Goal: Task Accomplishment & Management: Manage account settings

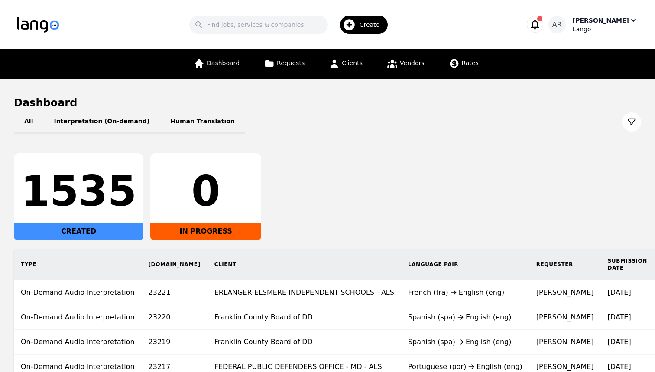
click at [625, 22] on div "[PERSON_NAME]" at bounding box center [601, 20] width 56 height 9
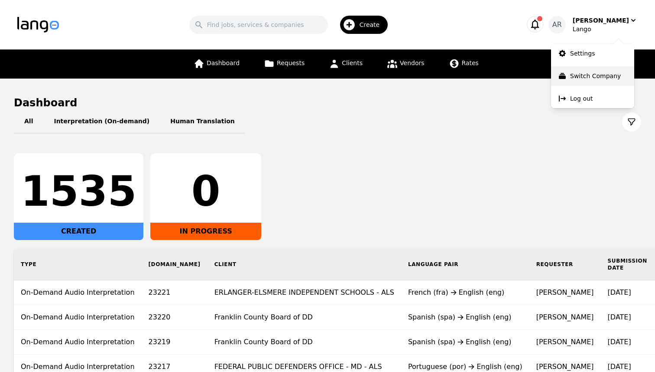
click at [599, 70] on button "Switch Company" at bounding box center [592, 75] width 83 height 19
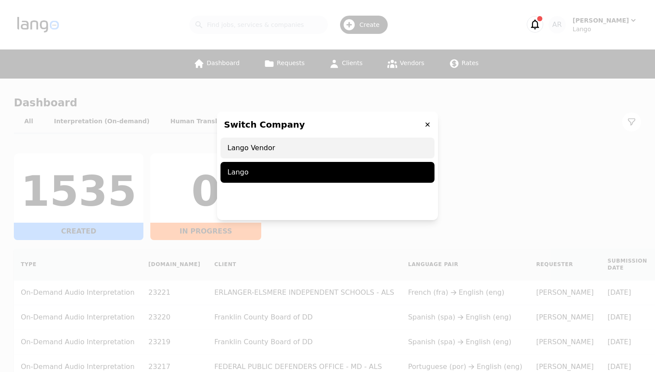
click at [336, 150] on span "Lango Vendor" at bounding box center [328, 147] width 214 height 21
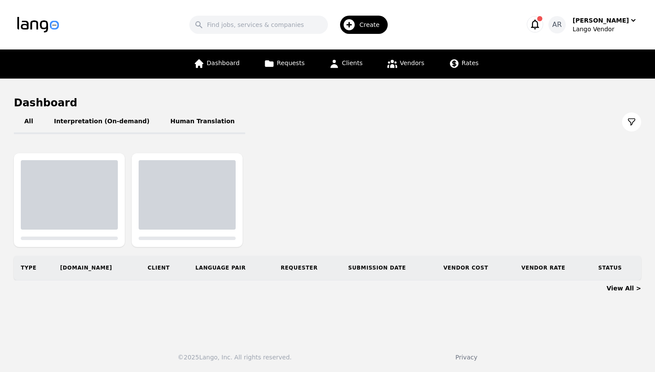
click at [630, 27] on div "Lango Vendor" at bounding box center [605, 29] width 65 height 9
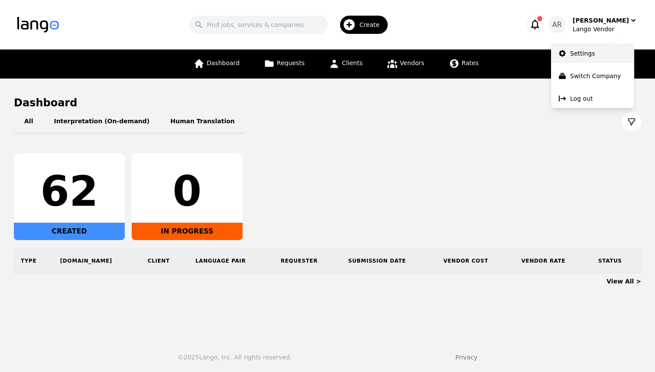
click at [587, 59] on link "Settings" at bounding box center [592, 53] width 83 height 19
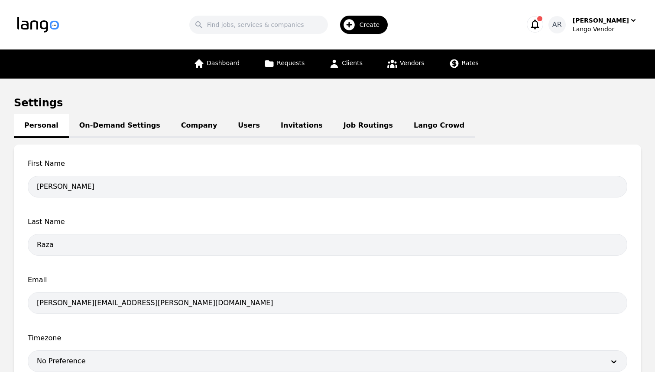
click at [333, 136] on link "Job Routings" at bounding box center [368, 126] width 70 height 24
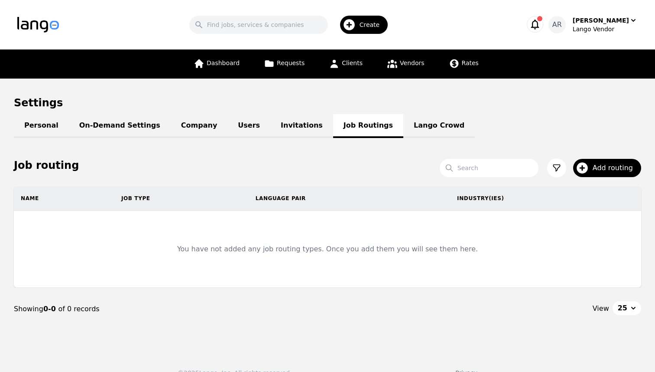
click at [406, 123] on link "Lango Crowd" at bounding box center [440, 126] width 72 height 24
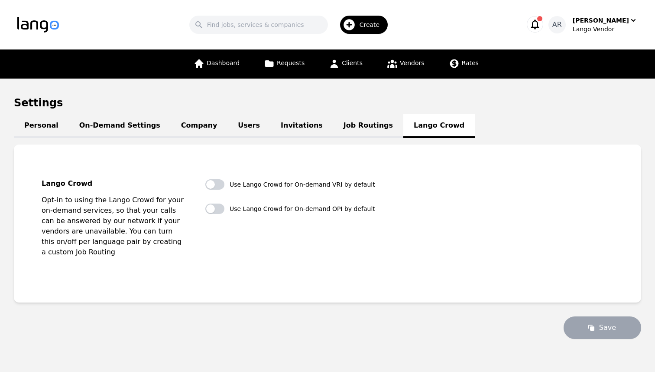
click at [541, 26] on icon "button" at bounding box center [535, 24] width 12 height 12
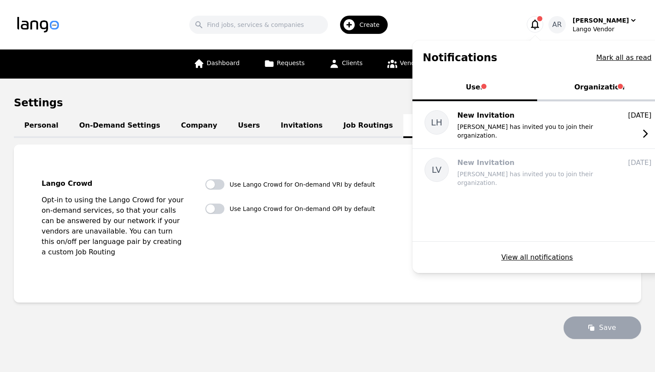
click at [607, 91] on button "Organization" at bounding box center [600, 88] width 125 height 26
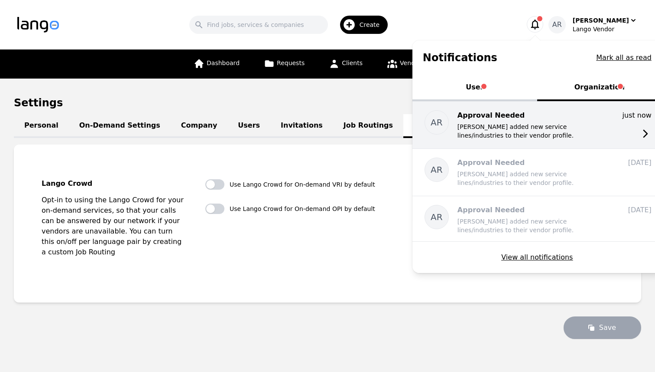
click at [568, 124] on p "[PERSON_NAME] added new service lines/industries to their vendor profile." at bounding box center [527, 130] width 139 height 17
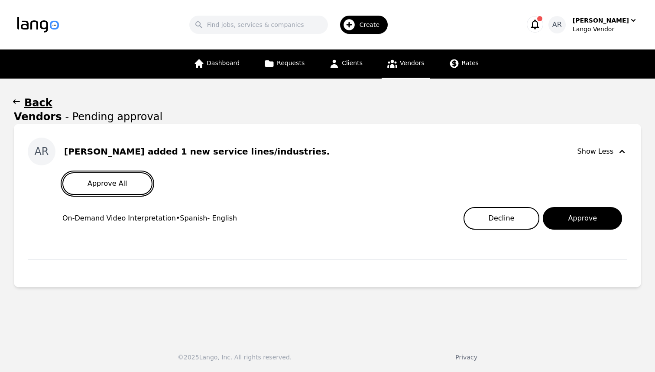
click at [133, 178] on button "Approve All" at bounding box center [107, 183] width 90 height 23
